Goal: Task Accomplishment & Management: Manage account settings

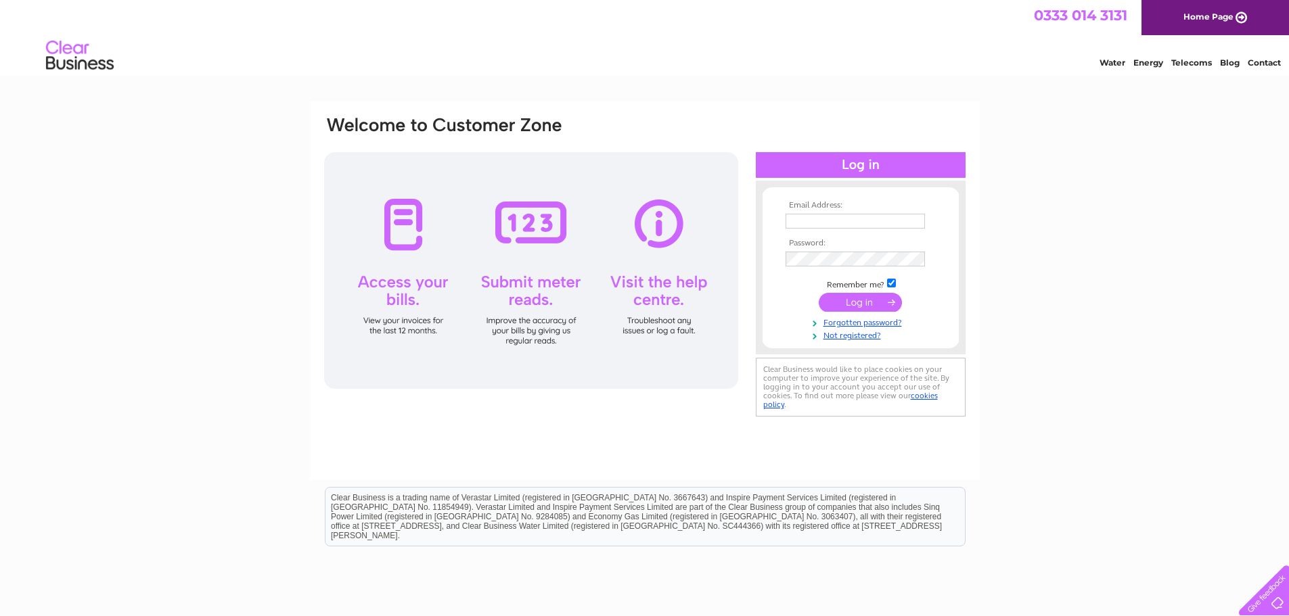
type input "[EMAIL_ADDRESS][DOMAIN_NAME]"
click at [863, 306] on input "submit" at bounding box center [860, 302] width 83 height 19
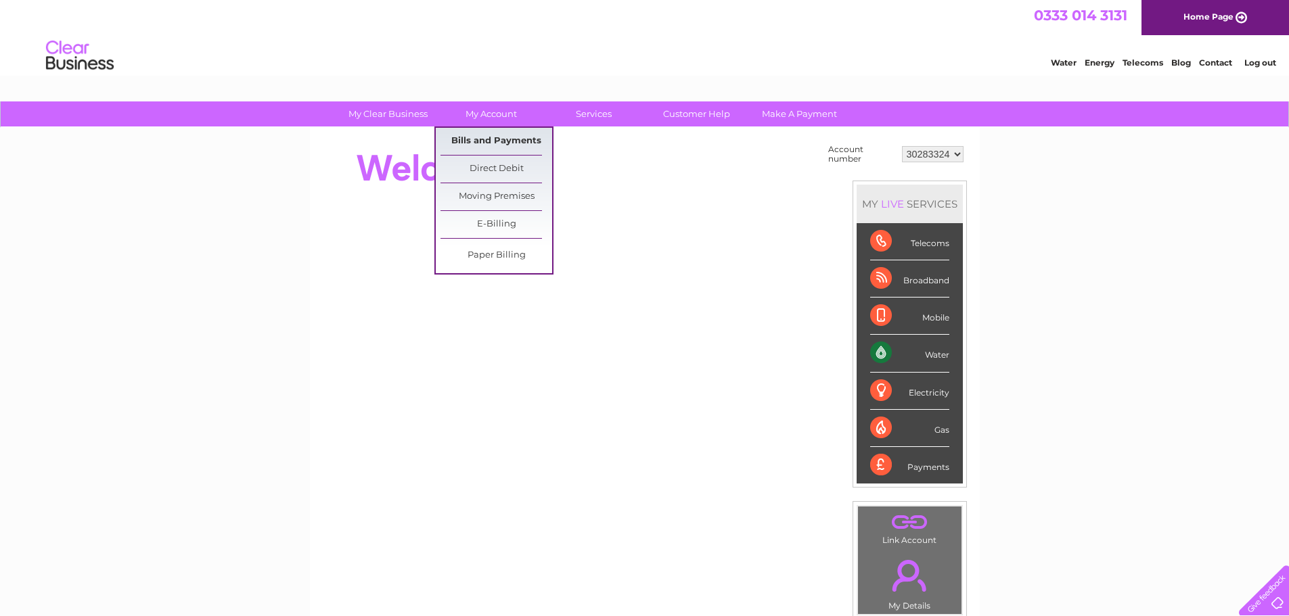
click at [497, 134] on link "Bills and Payments" at bounding box center [496, 141] width 112 height 27
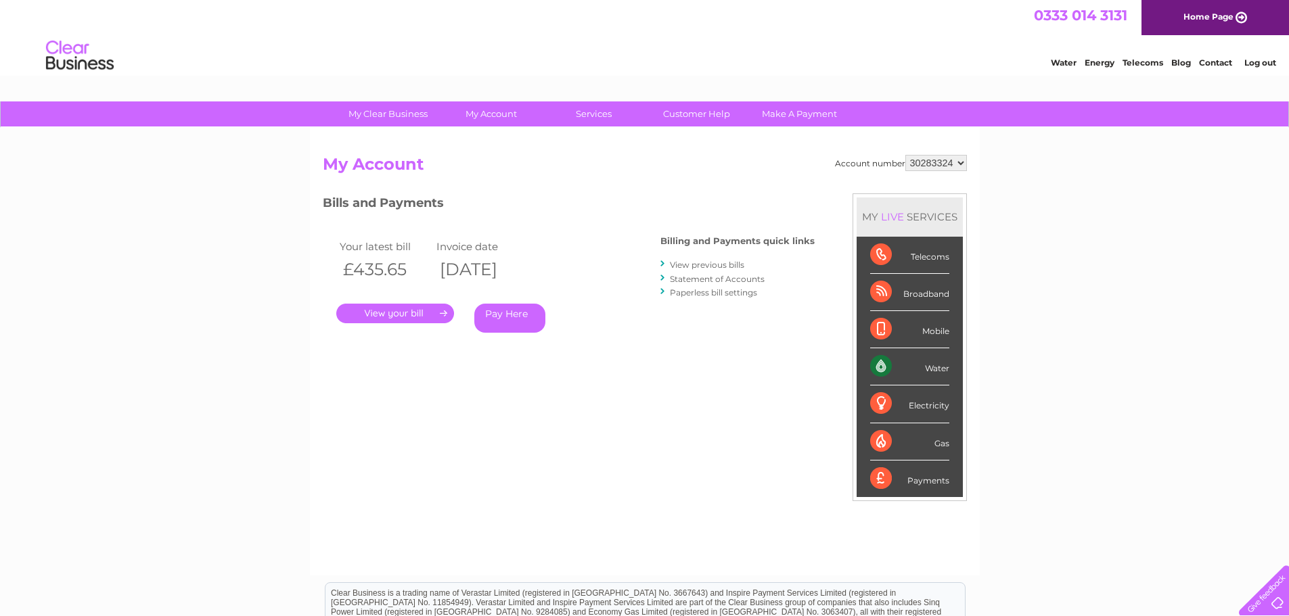
click at [442, 313] on link "." at bounding box center [395, 314] width 118 height 20
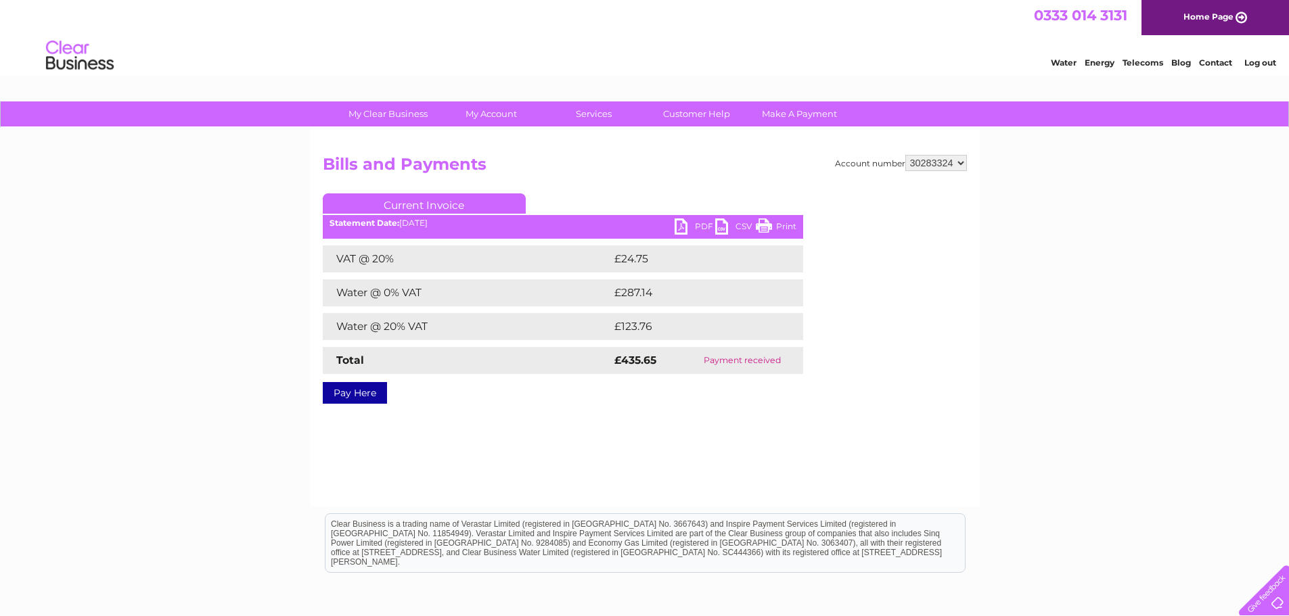
click at [687, 228] on link "PDF" at bounding box center [695, 229] width 41 height 20
